Goal: Information Seeking & Learning: Learn about a topic

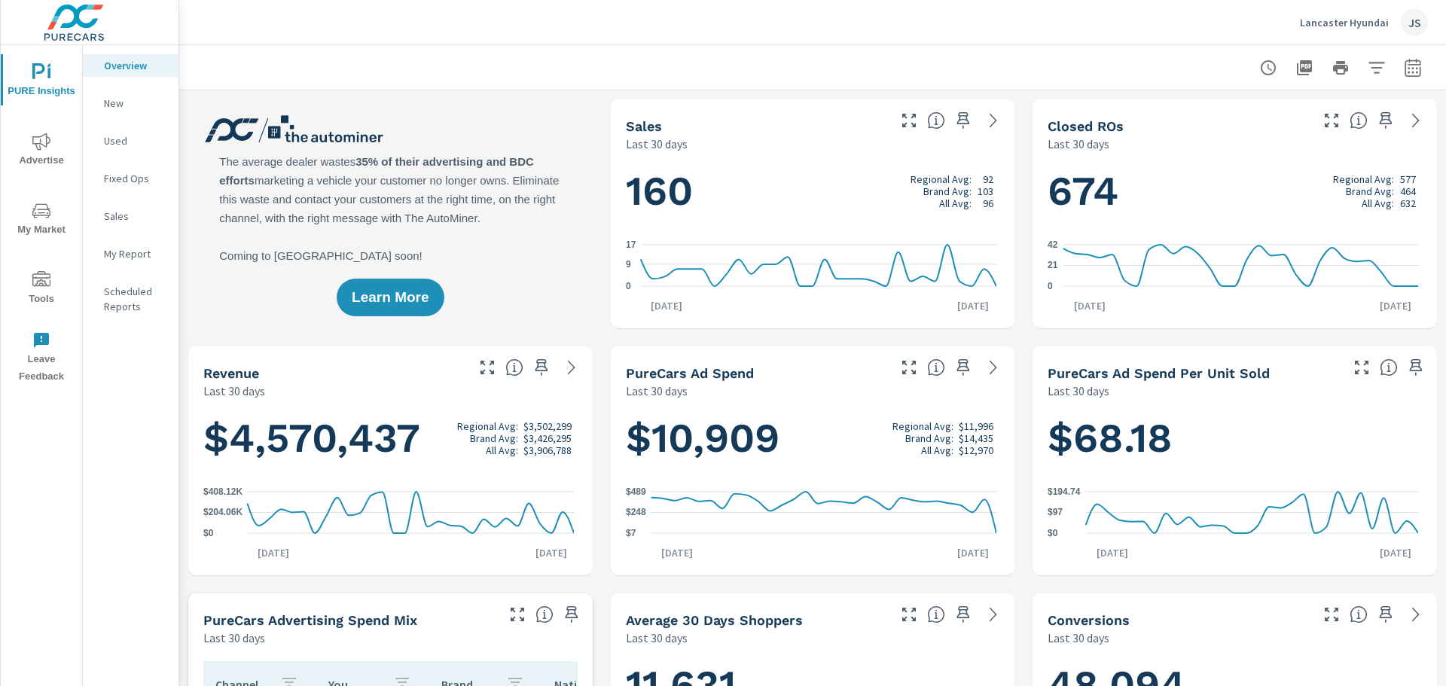
click at [796, 190] on h1 "160 Regional Avg: 92 Brand Avg: 103 All Avg: 96" at bounding box center [813, 191] width 374 height 51
click at [984, 122] on icon at bounding box center [993, 120] width 18 height 18
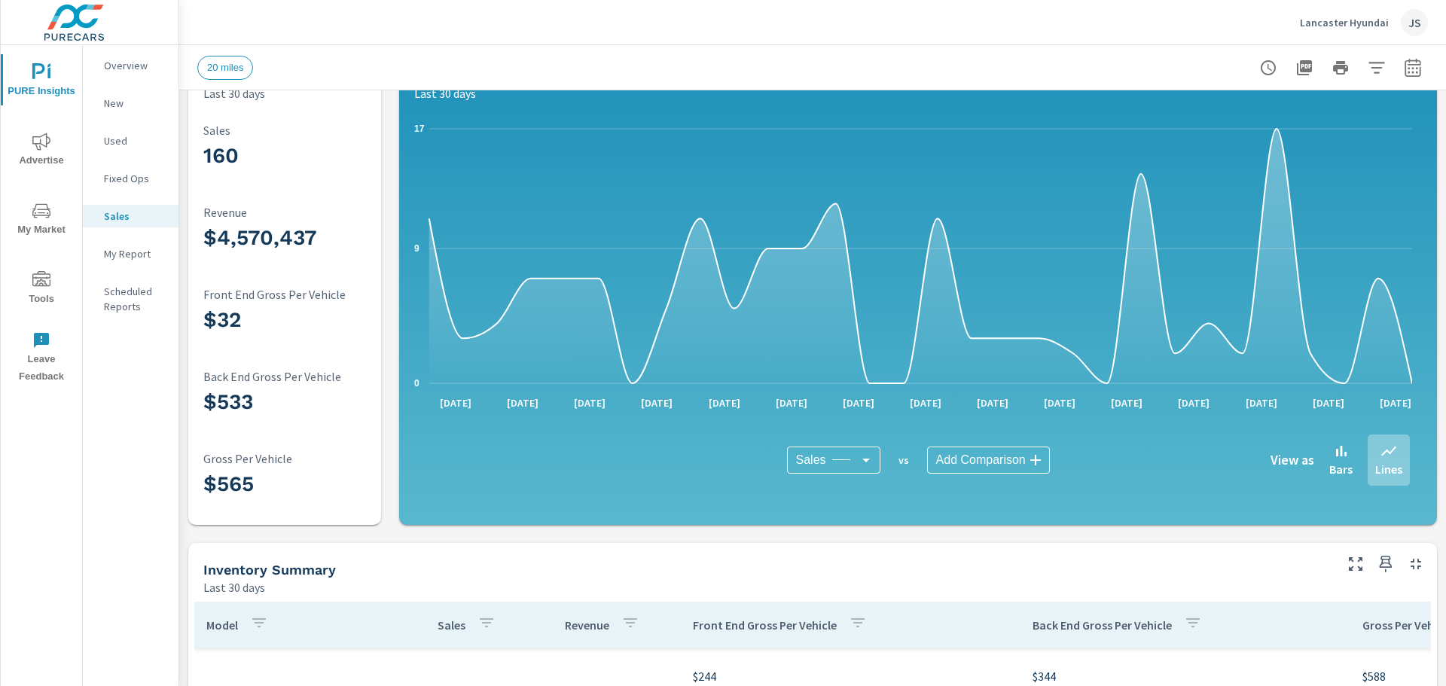
scroll to position [75, 0]
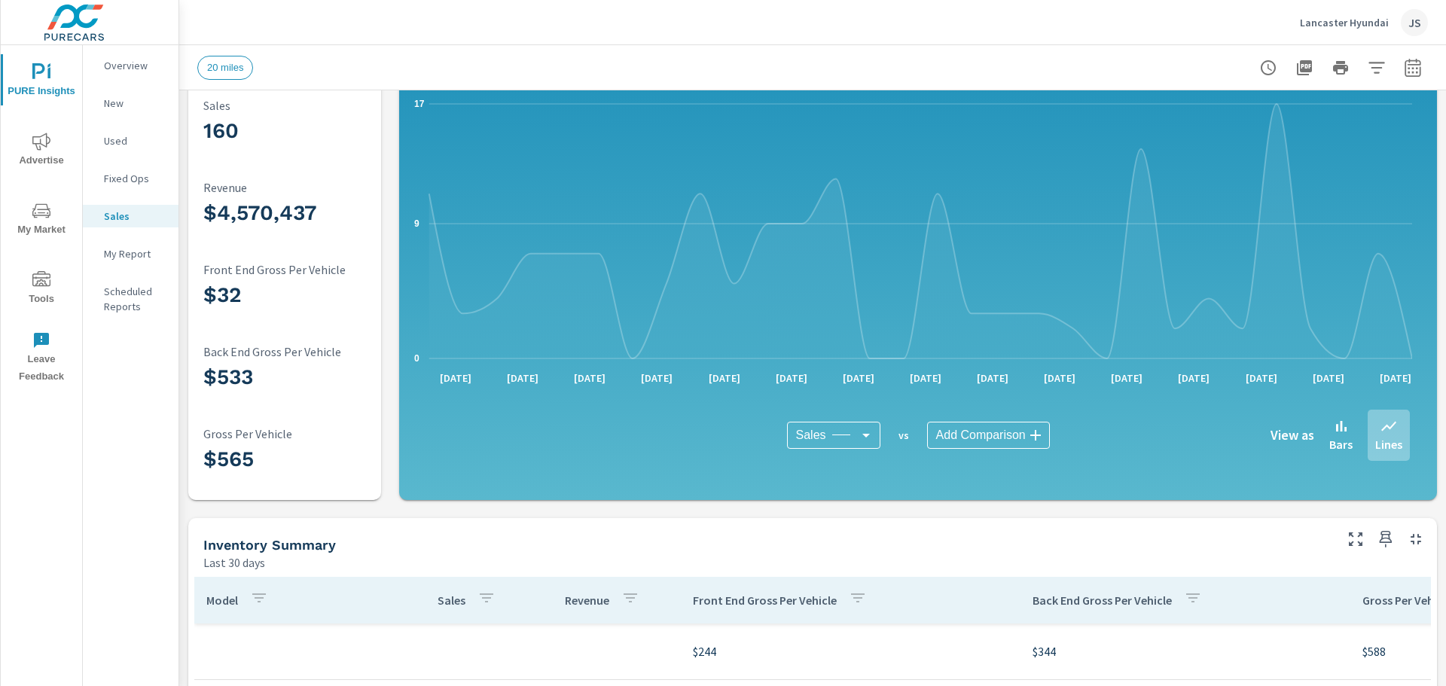
click at [1020, 433] on body "PURE Insights Advertise My Market Tools Leave Feedback Overview New Used Fixed …" at bounding box center [723, 343] width 1446 height 686
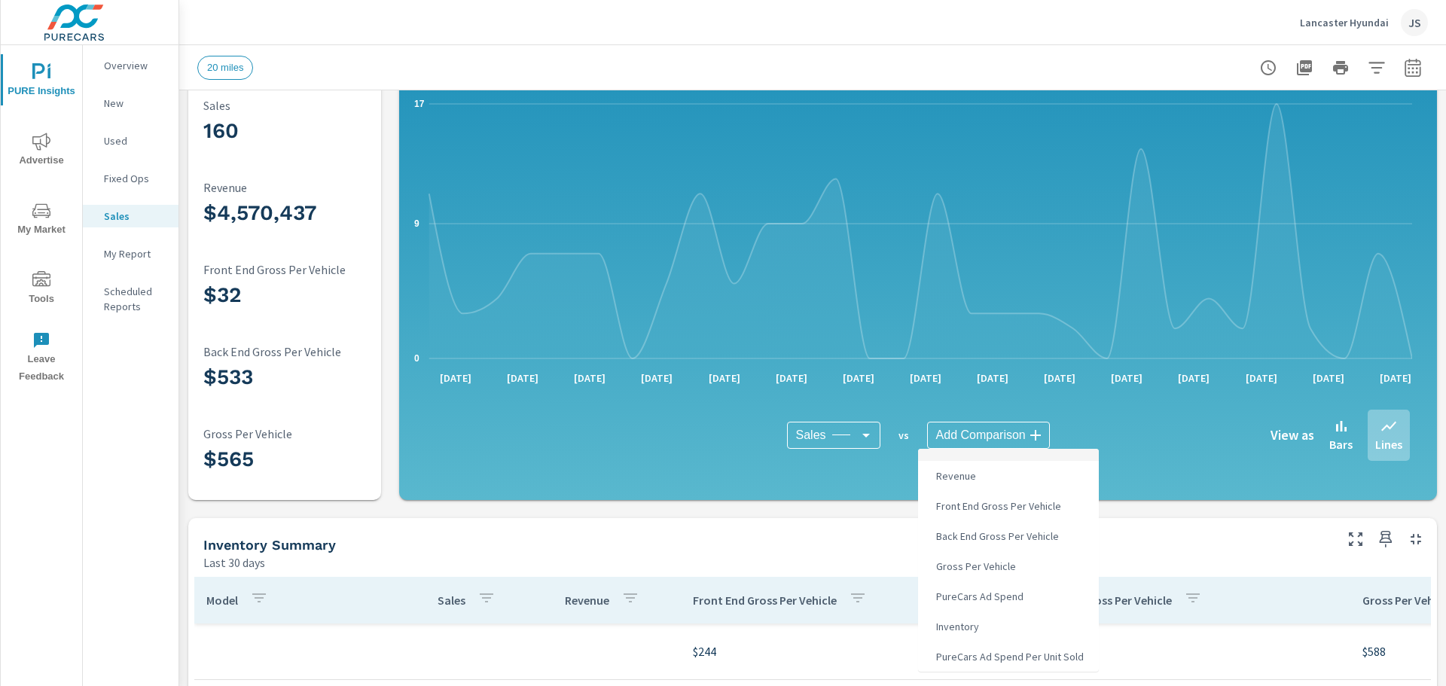
click at [1097, 402] on div at bounding box center [723, 343] width 1446 height 686
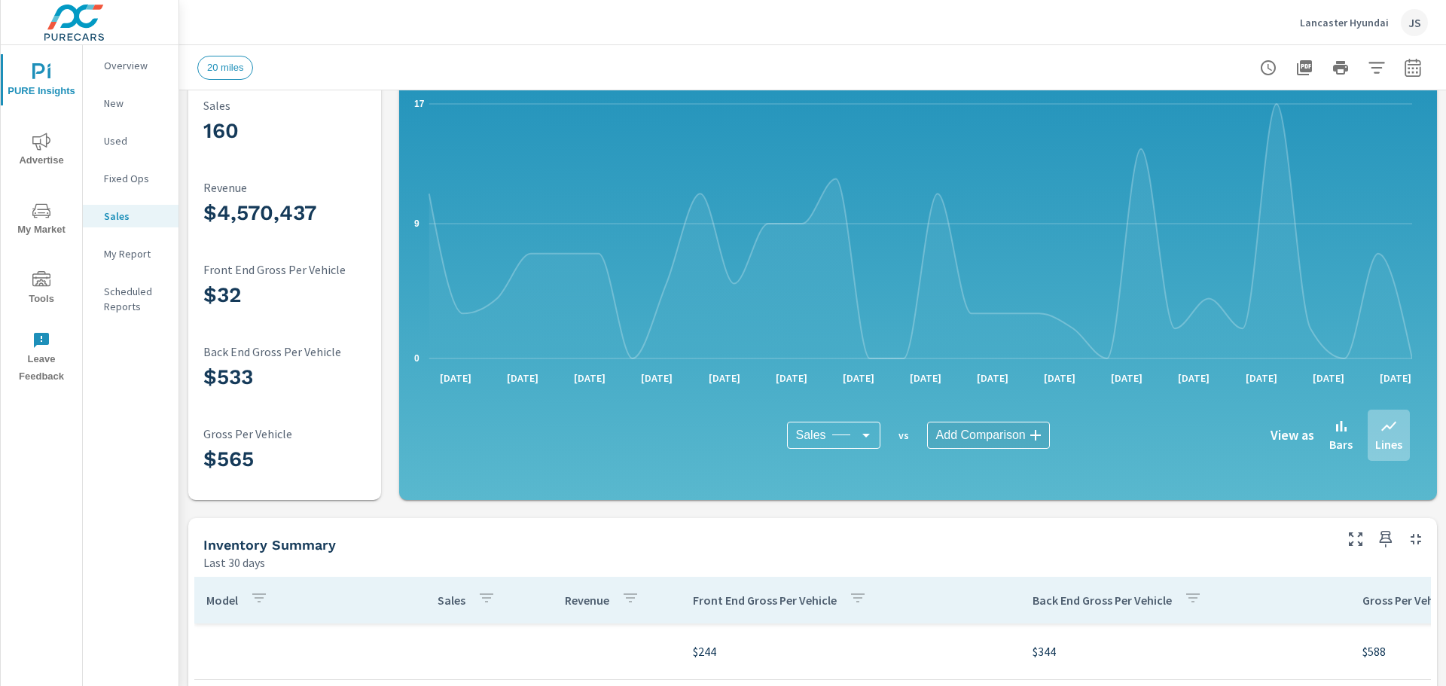
scroll to position [0, 0]
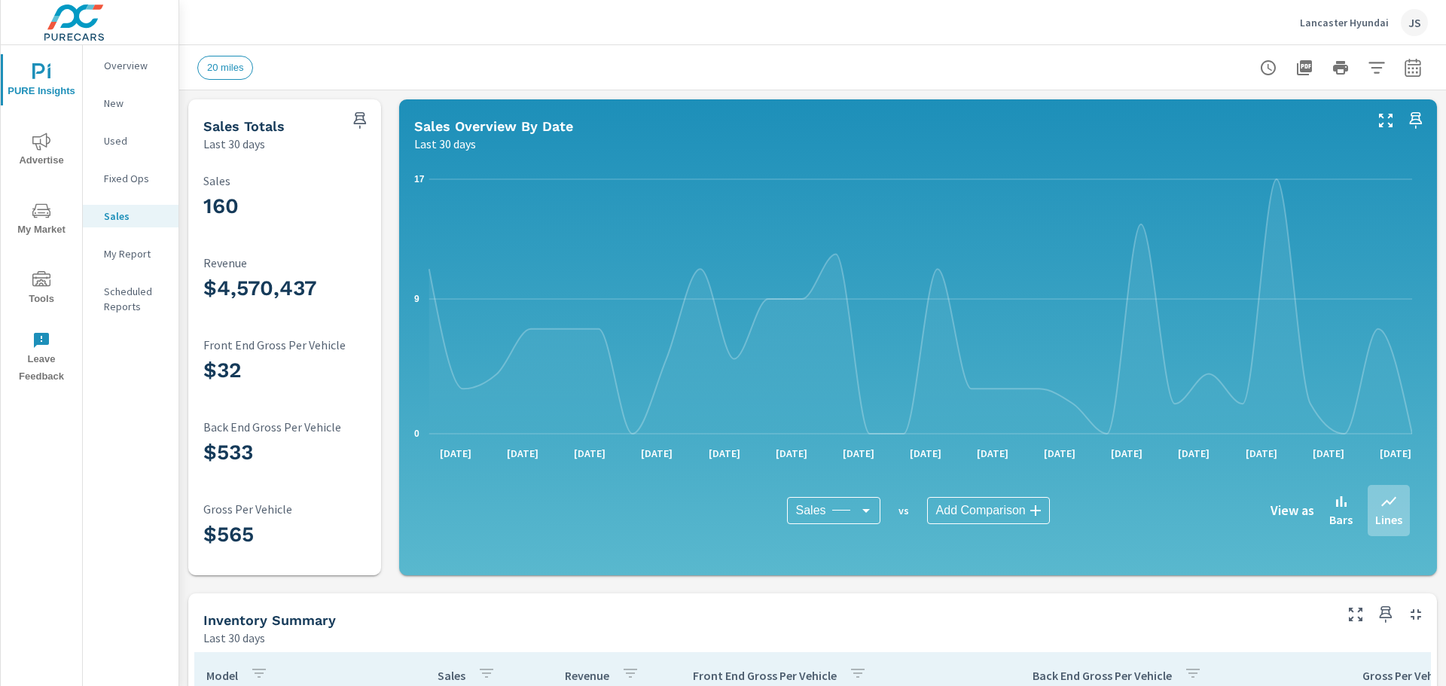
click at [50, 207] on icon "nav menu" at bounding box center [41, 211] width 18 height 18
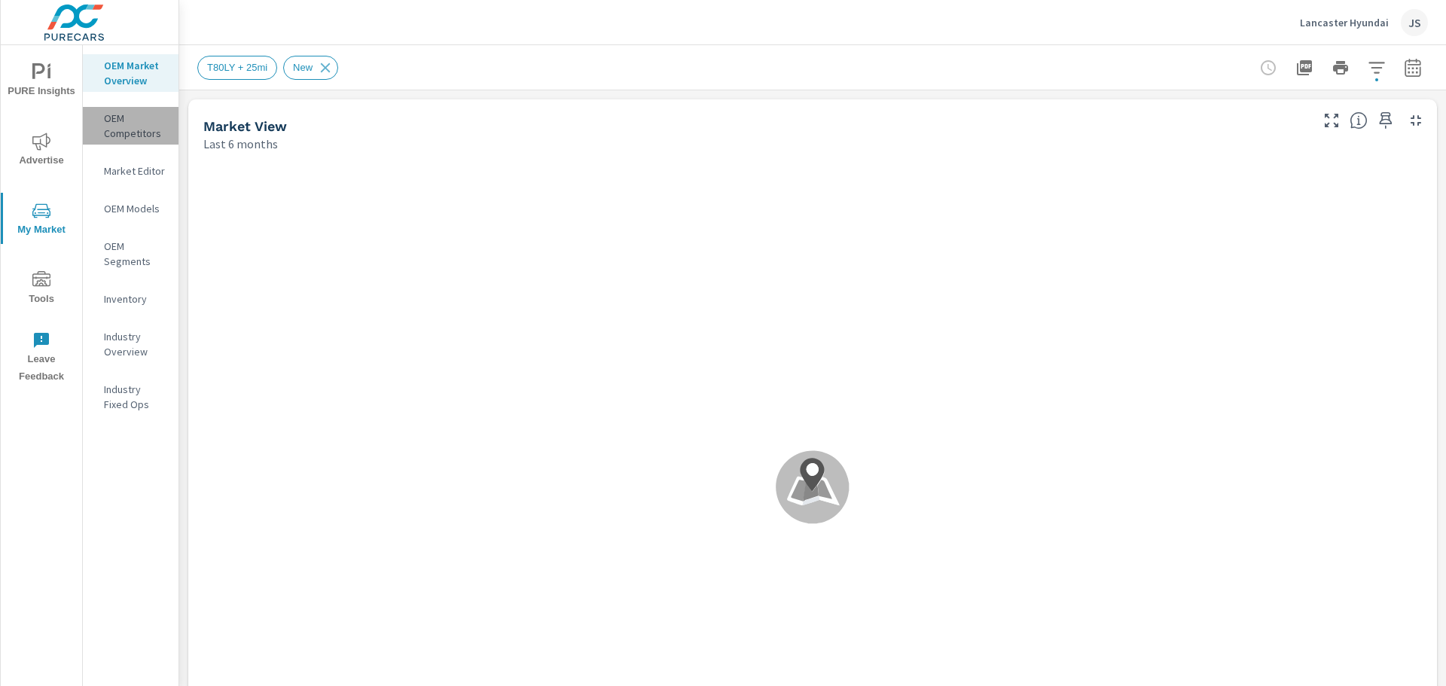
click at [138, 134] on p "OEM Competitors" at bounding box center [135, 126] width 63 height 30
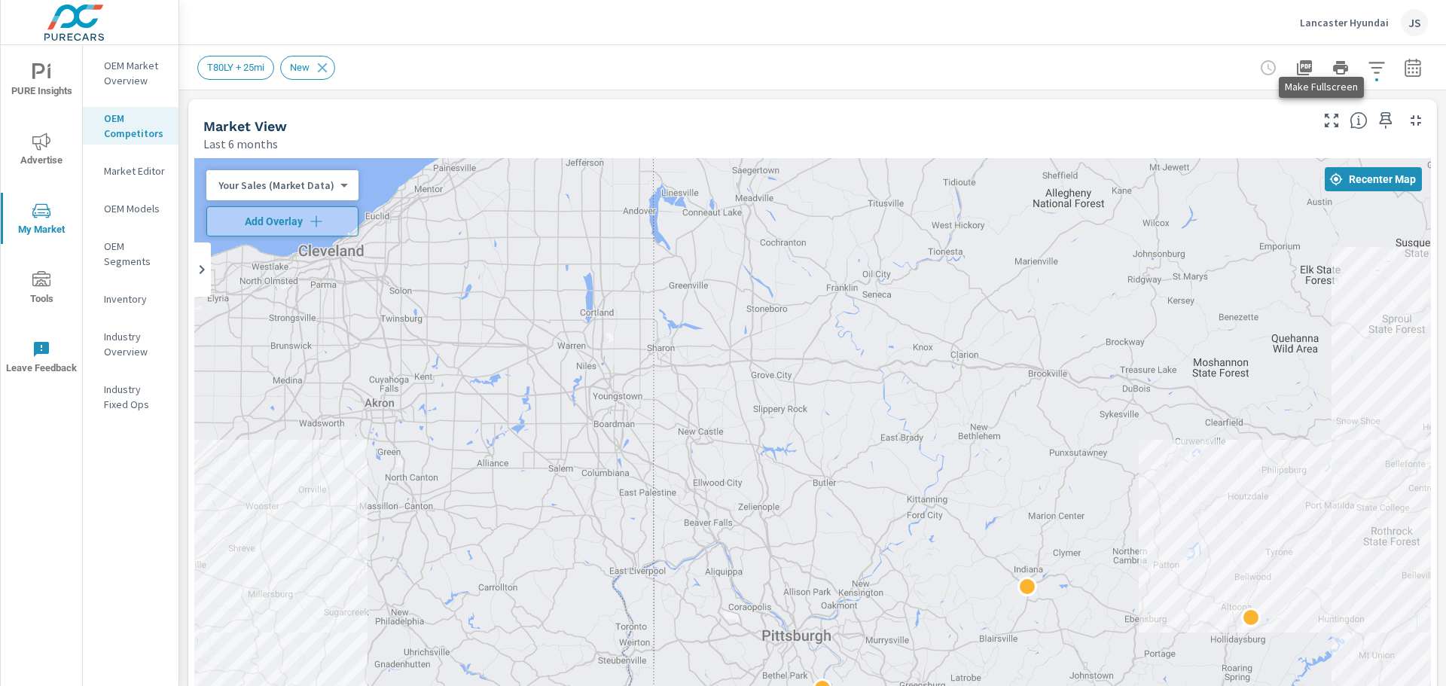
click at [1323, 121] on icon "button" at bounding box center [1332, 120] width 18 height 18
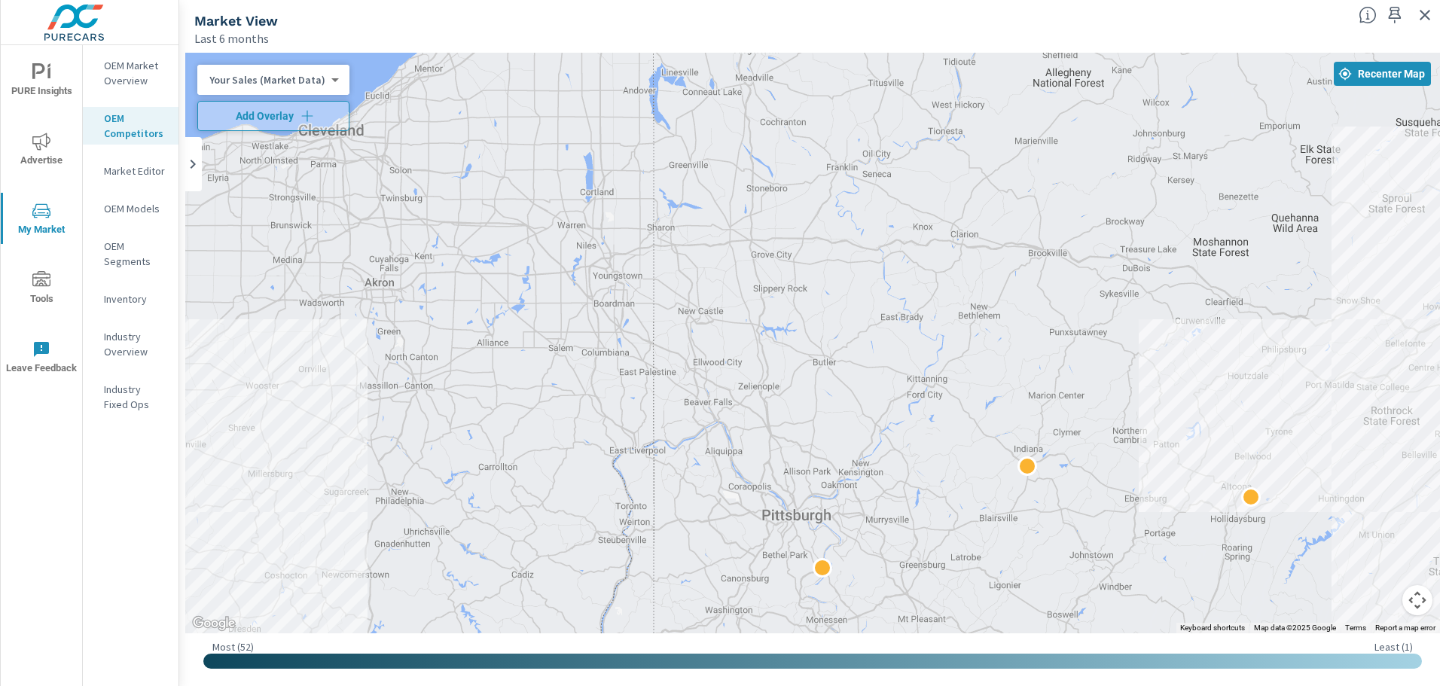
click at [129, 74] on p "OEM Market Overview" at bounding box center [135, 73] width 63 height 30
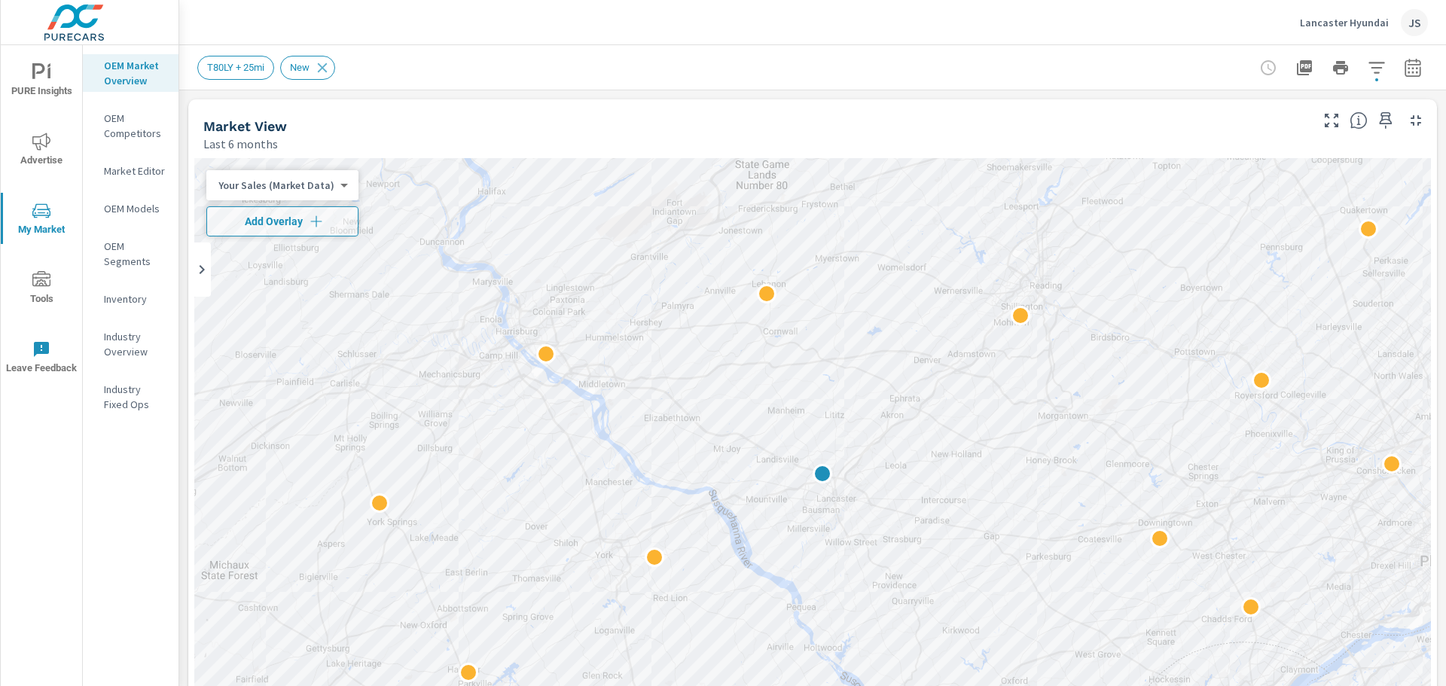
click at [342, 185] on div "Your Sales (Market Data) 0 ​" at bounding box center [282, 185] width 152 height 30
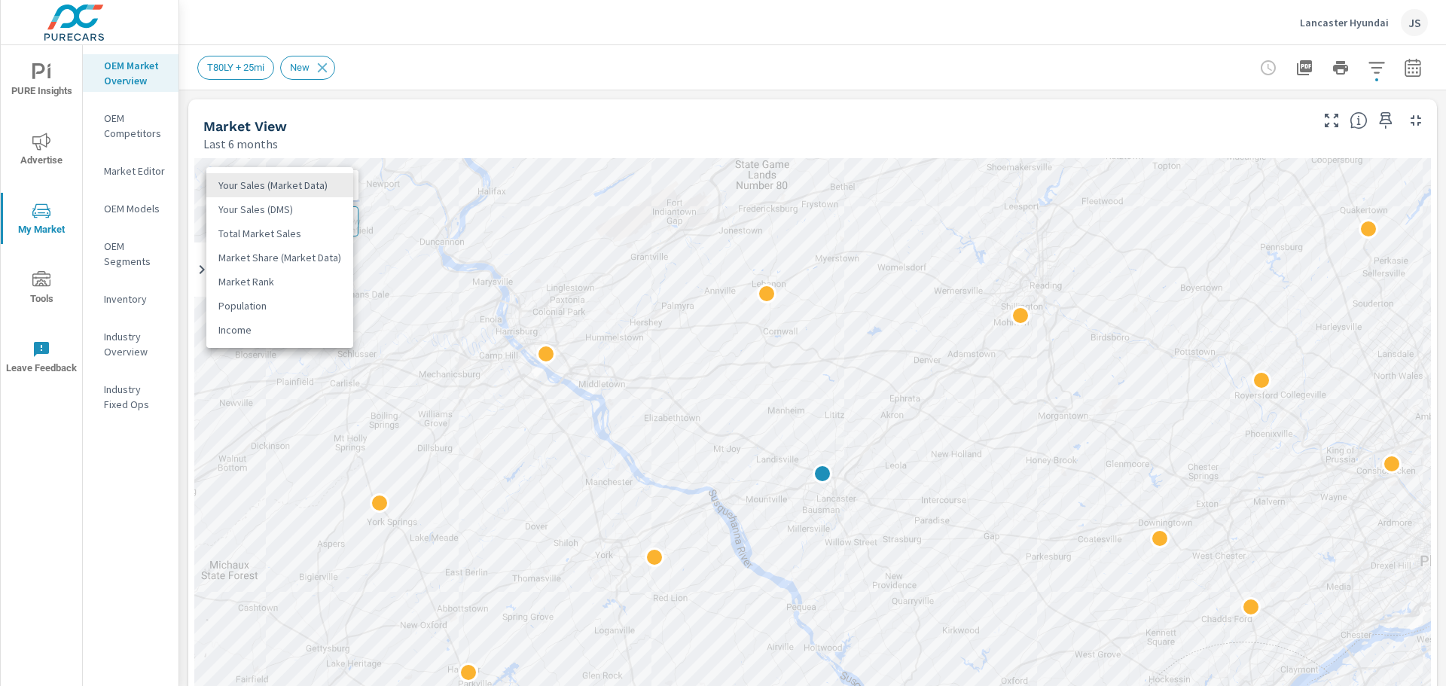
click at [337, 188] on body "PURE Insights Advertise My Market Tools Leave Feedback OEM Market Overview OEM …" at bounding box center [723, 343] width 1446 height 686
click at [316, 212] on li "Your Sales (DMS)" at bounding box center [279, 209] width 147 height 24
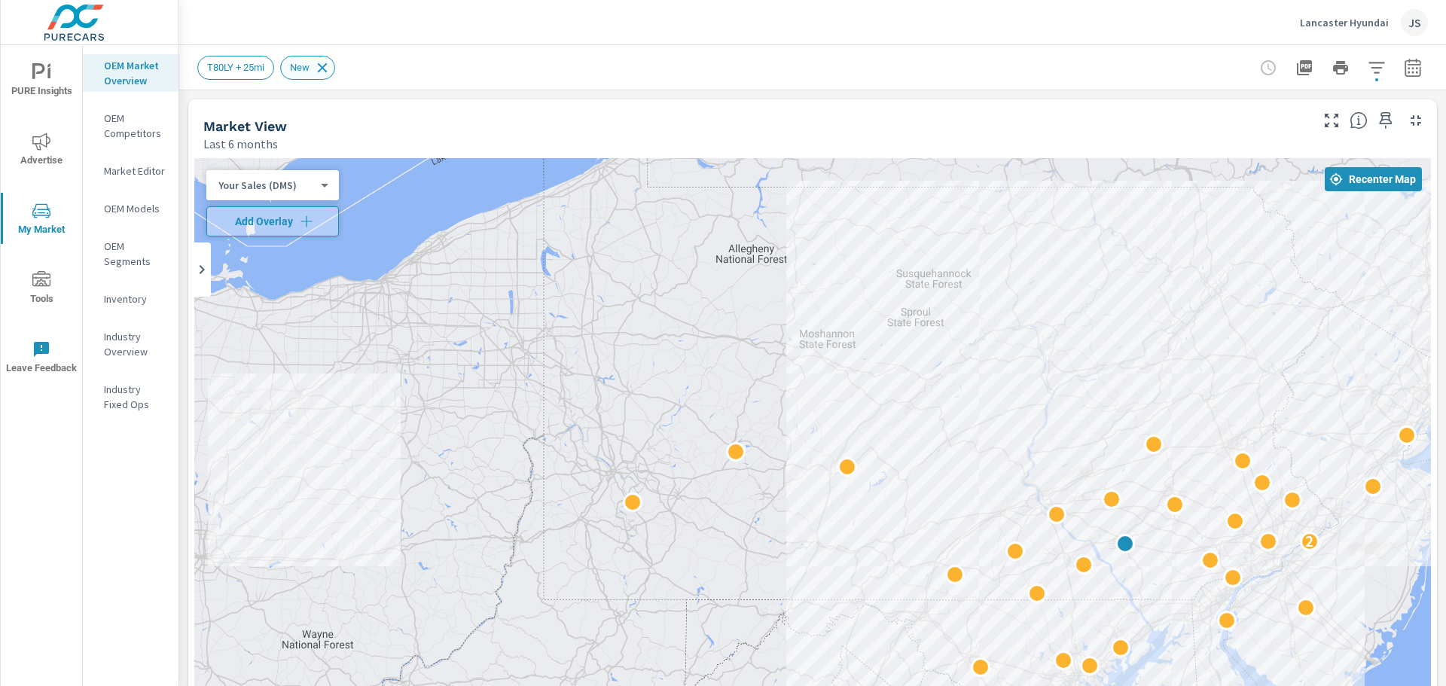
click at [326, 69] on icon at bounding box center [323, 68] width 10 height 10
click at [148, 211] on p "OEM Models" at bounding box center [135, 208] width 63 height 15
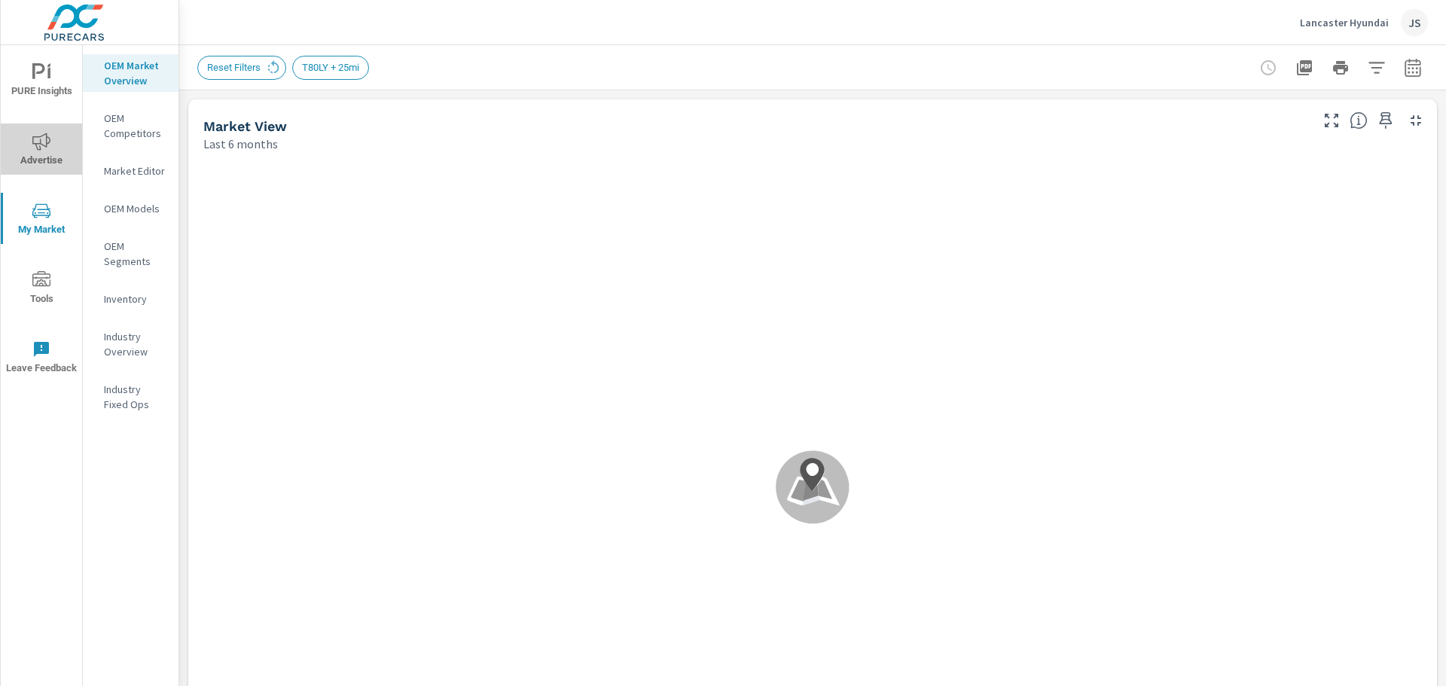
click at [41, 148] on icon "nav menu" at bounding box center [41, 141] width 18 height 17
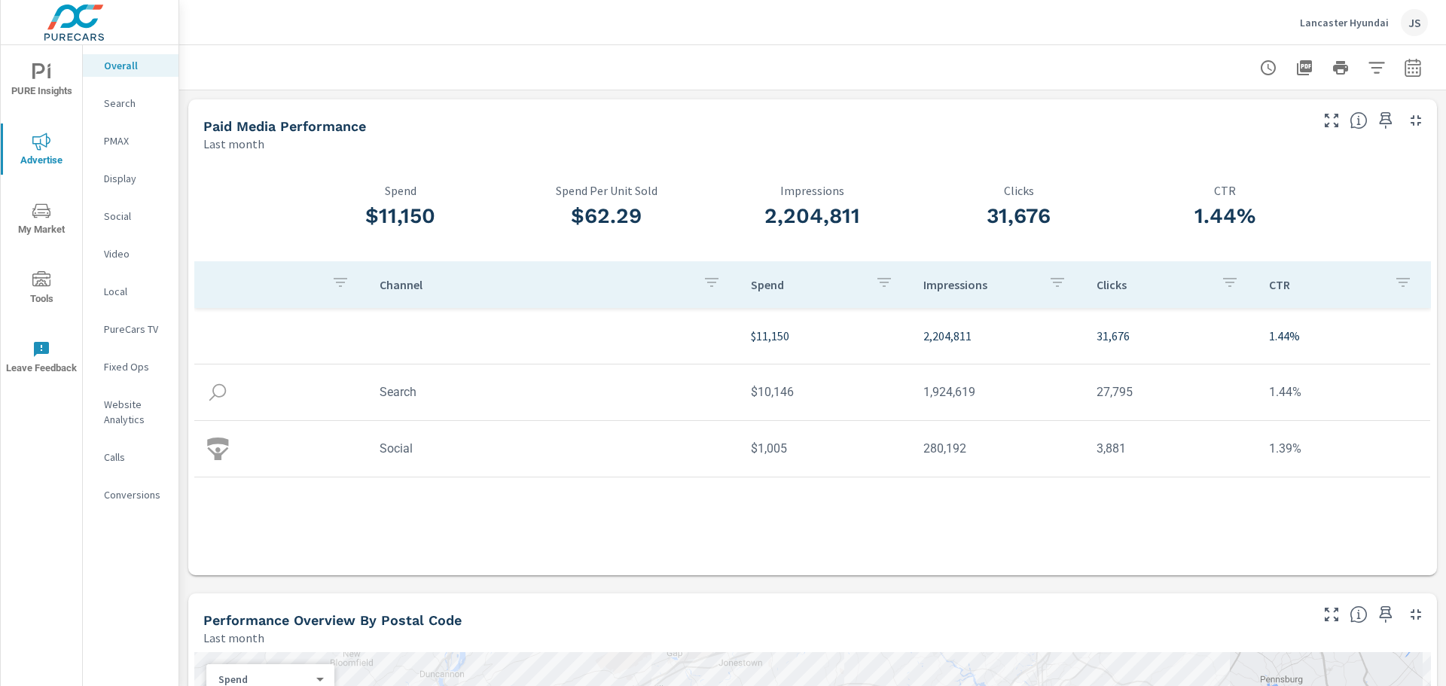
click at [118, 218] on p "Social" at bounding box center [135, 216] width 63 height 15
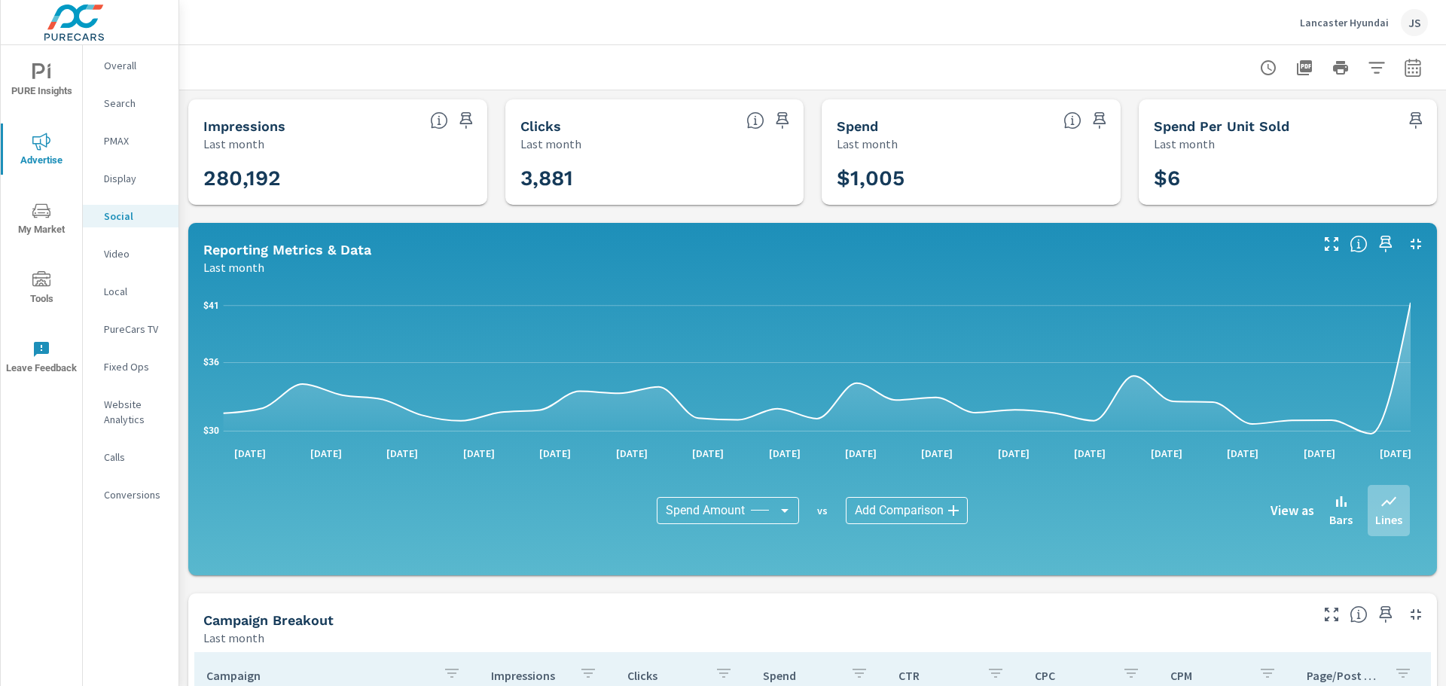
click at [117, 139] on p "PMAX" at bounding box center [135, 140] width 63 height 15
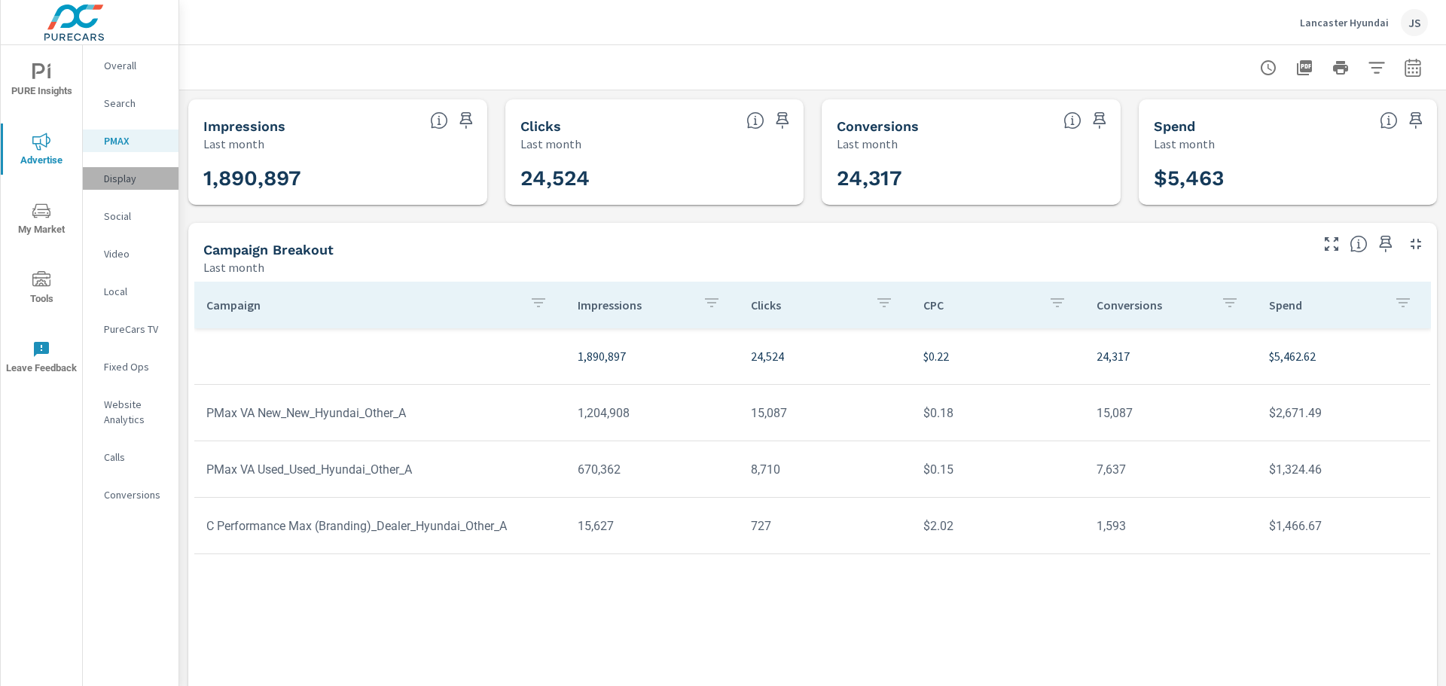
click at [126, 182] on p "Display" at bounding box center [135, 178] width 63 height 15
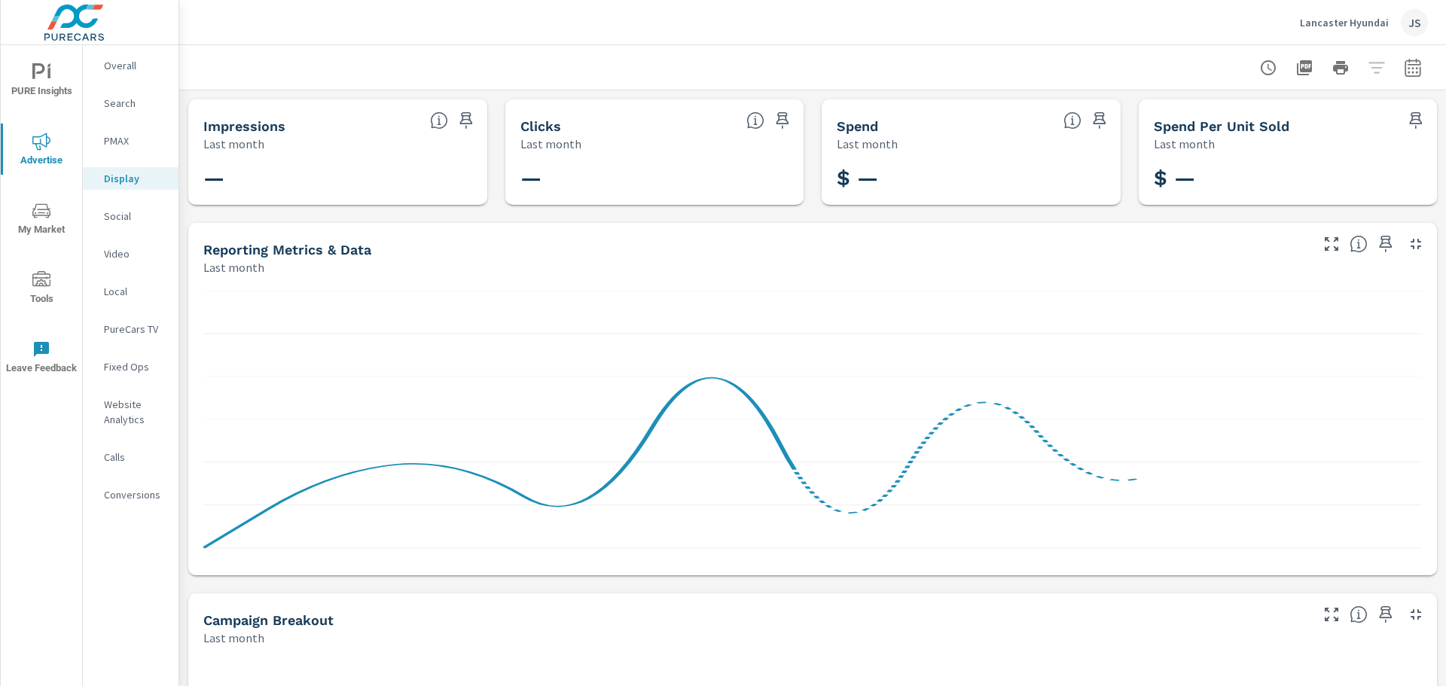
click at [115, 255] on p "Video" at bounding box center [135, 253] width 63 height 15
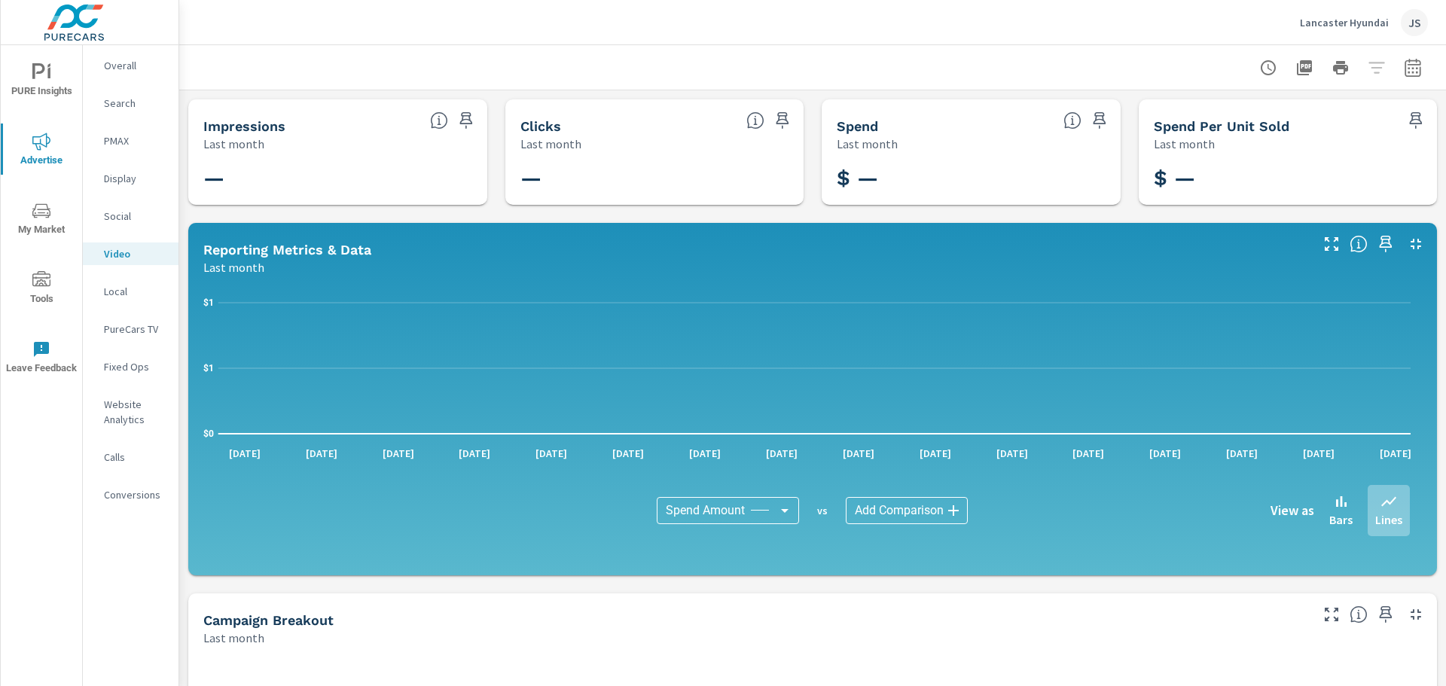
click at [119, 297] on p "Local" at bounding box center [135, 291] width 63 height 15
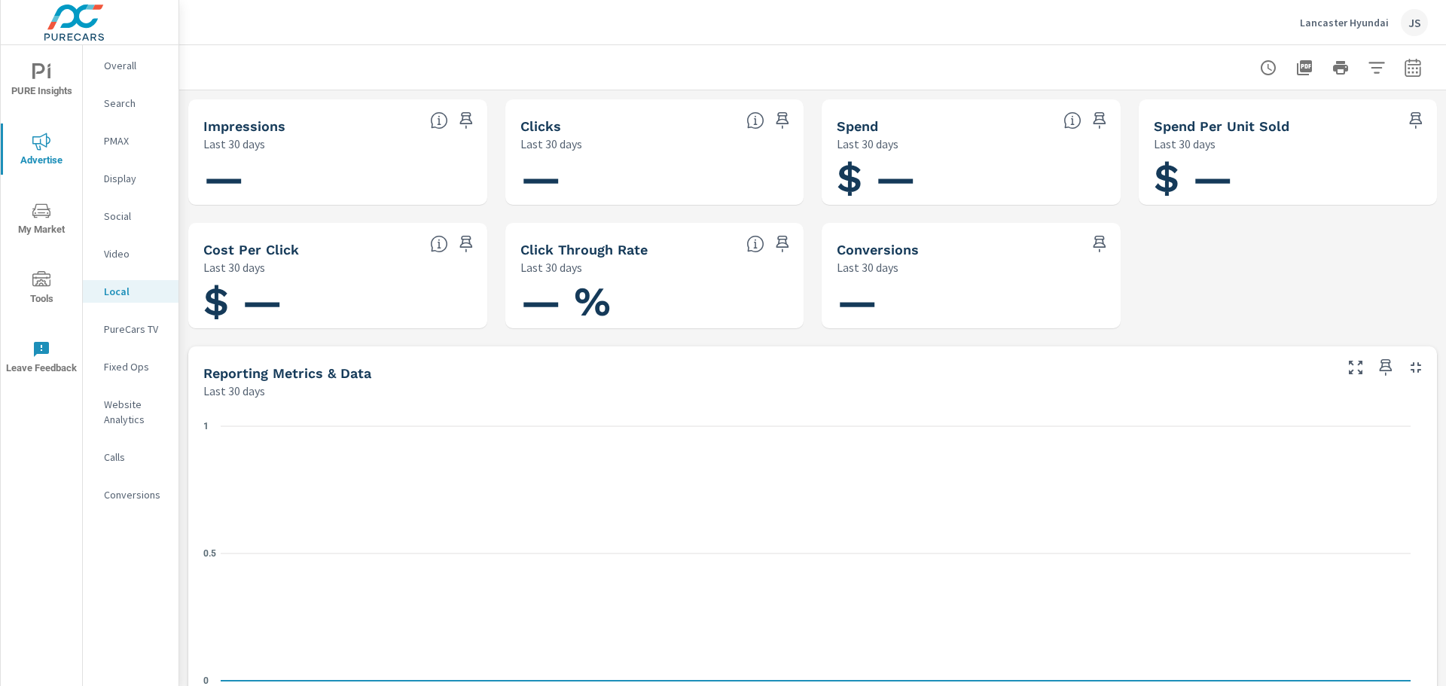
click at [124, 331] on p "PureCars TV" at bounding box center [135, 329] width 63 height 15
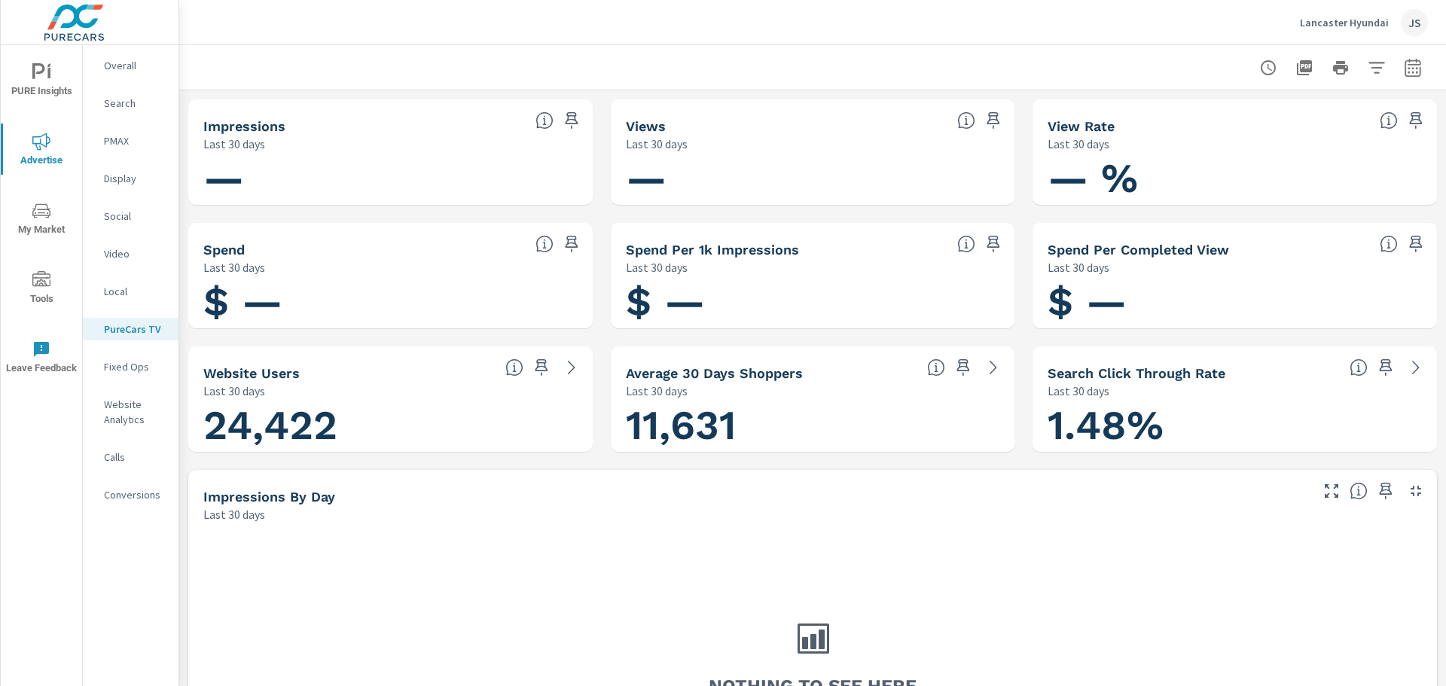
click at [128, 499] on p "Conversions" at bounding box center [135, 494] width 63 height 15
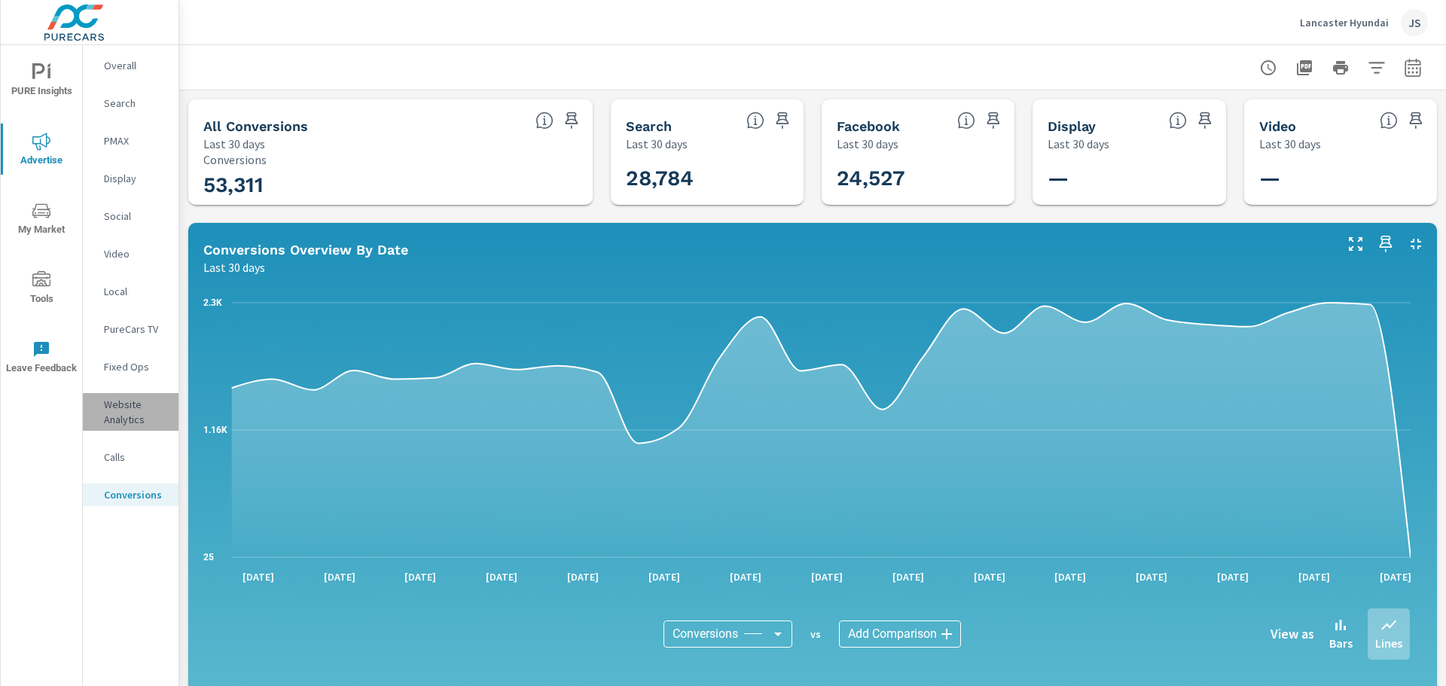
click at [136, 413] on p "Website Analytics" at bounding box center [135, 412] width 63 height 30
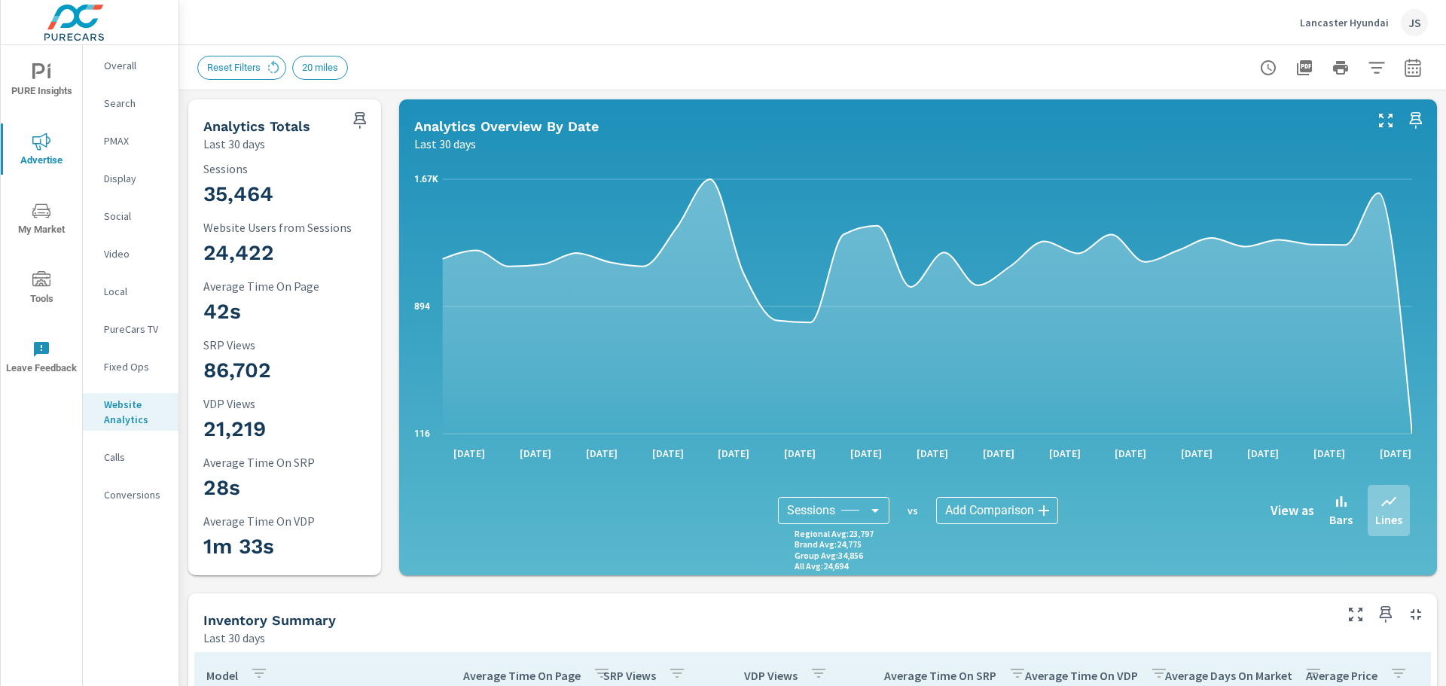
click at [112, 57] on div "Overall" at bounding box center [131, 65] width 96 height 23
